Goal: Find specific page/section: Find specific page/section

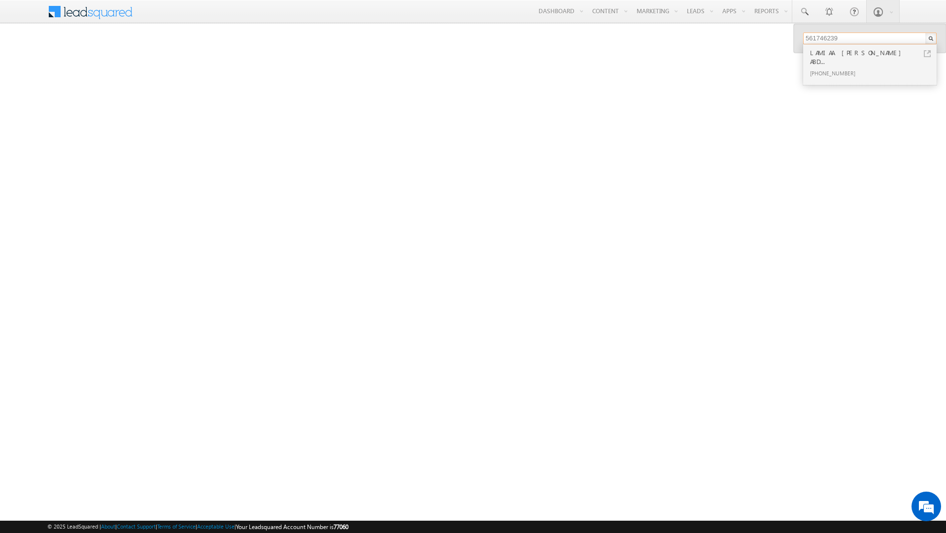
click at [827, 35] on input "561746239" at bounding box center [870, 39] width 134 height 12
click at [91, 6] on span at bounding box center [96, 10] width 71 height 17
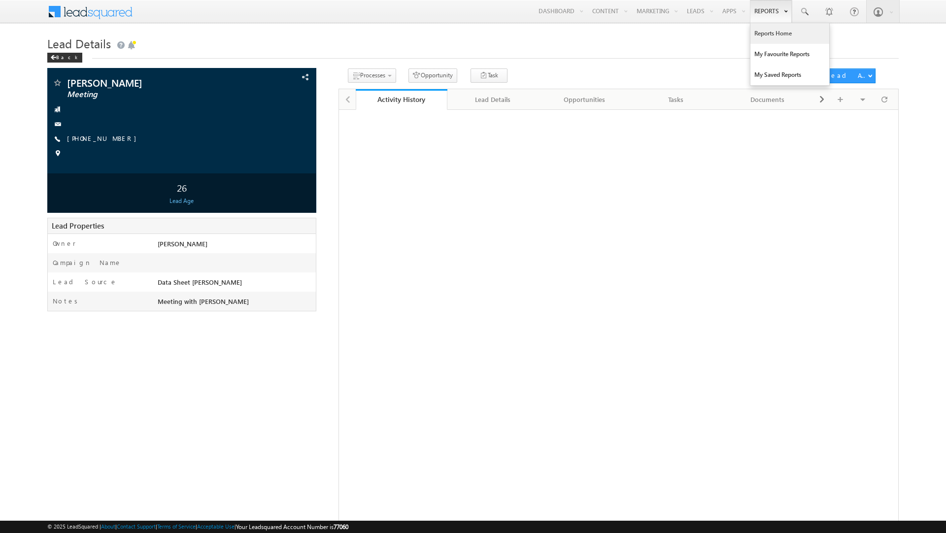
click at [763, 33] on link "Reports Home" at bounding box center [790, 33] width 79 height 21
